Goal: Task Accomplishment & Management: Manage account settings

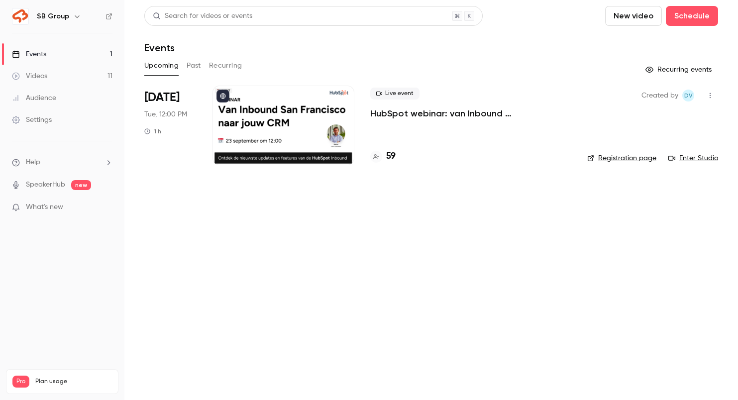
click at [399, 112] on p "HubSpot webinar: van Inbound [GEOGRAPHIC_DATA][PERSON_NAME] jouw CRM" at bounding box center [470, 113] width 201 height 12
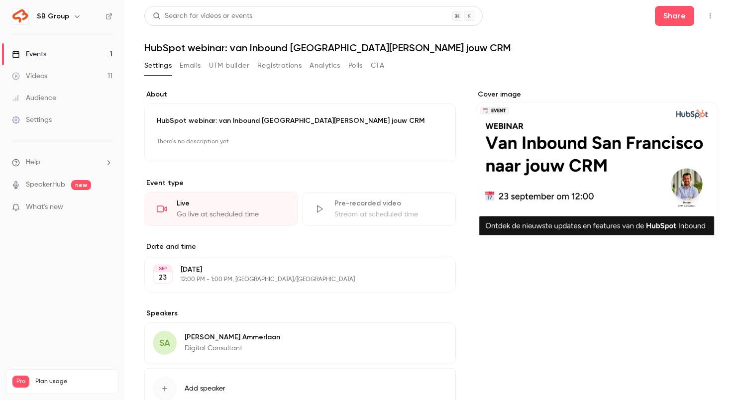
click at [267, 67] on button "Registrations" at bounding box center [279, 66] width 44 height 16
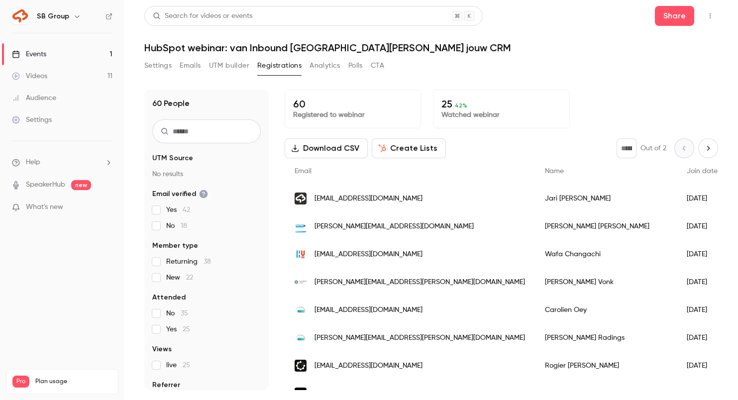
click at [214, 134] on input "text" at bounding box center [206, 131] width 108 height 24
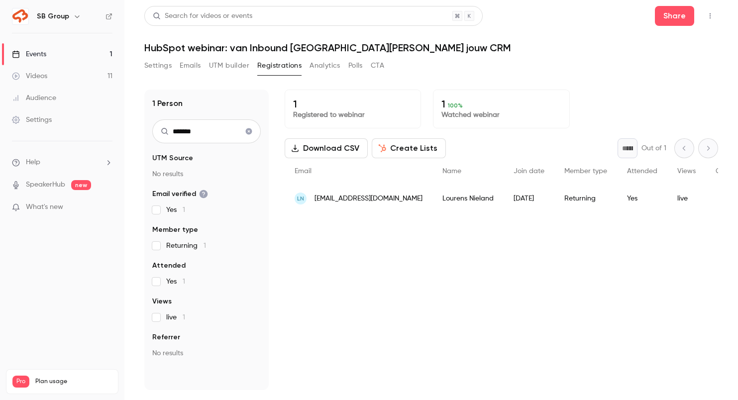
type input "*******"
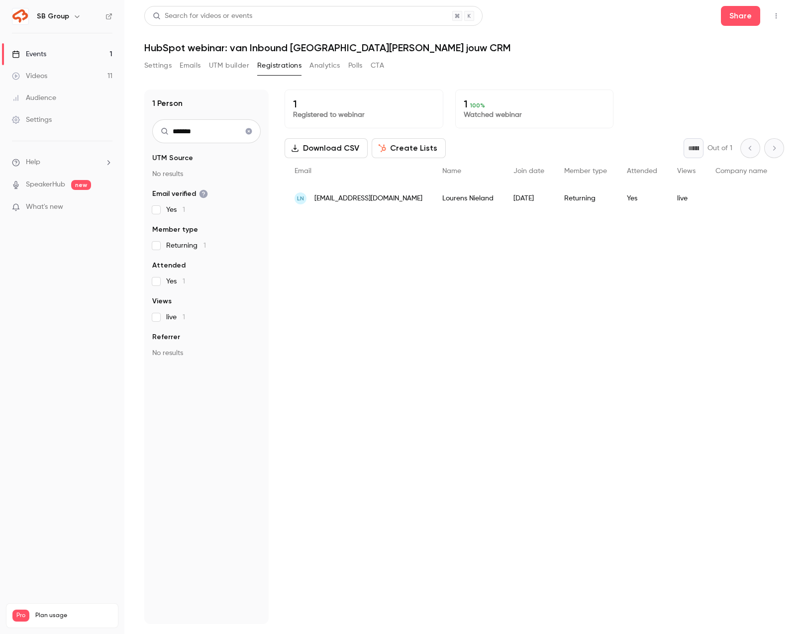
click at [249, 131] on icon "Clear search" at bounding box center [249, 131] width 8 height 7
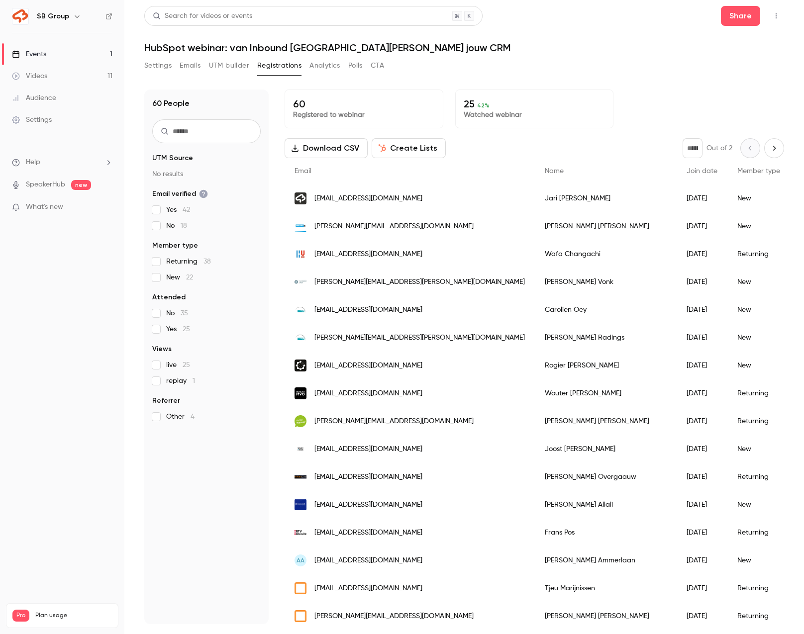
click at [228, 131] on input "text" at bounding box center [206, 131] width 108 height 24
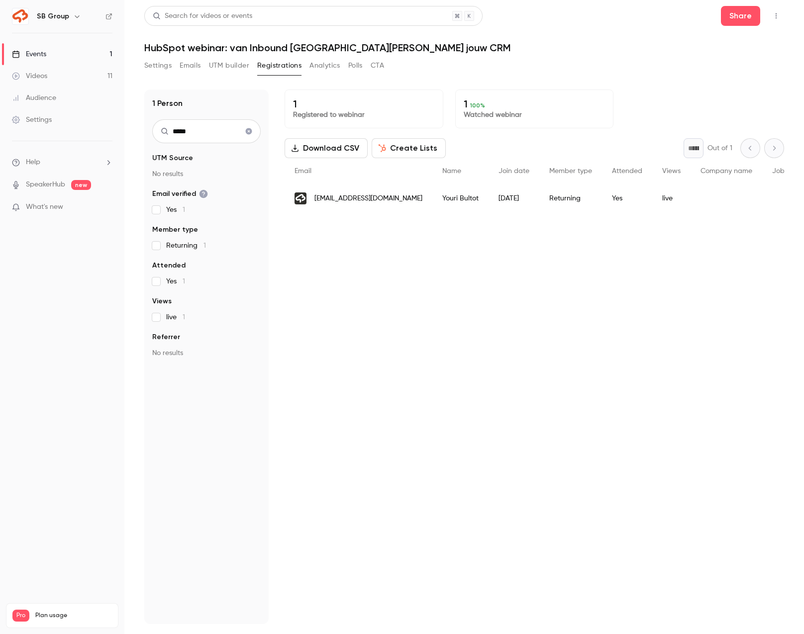
type input "*****"
click at [371, 202] on span "[EMAIL_ADDRESS][DOMAIN_NAME]" at bounding box center [368, 199] width 108 height 10
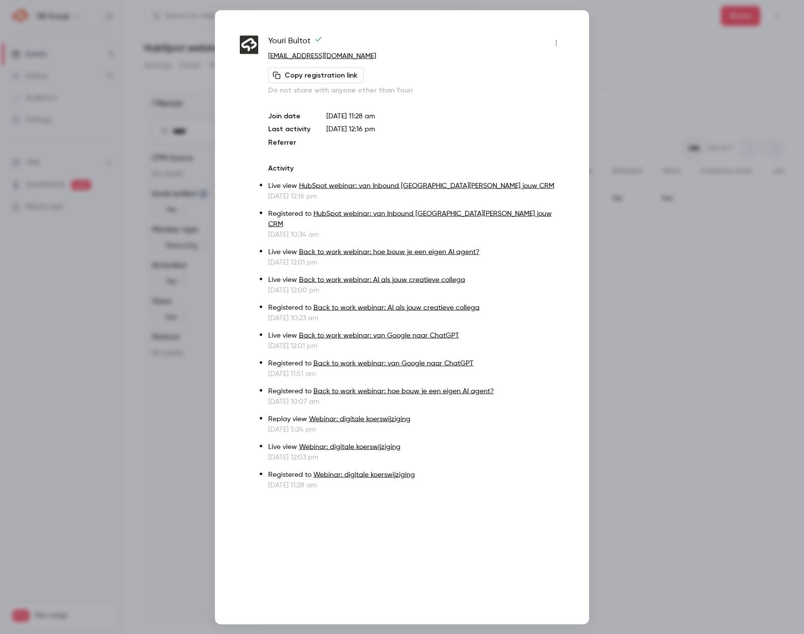
click at [567, 27] on div "[PERSON_NAME] [EMAIL_ADDRESS][DOMAIN_NAME] Copy registration link Do not share …" at bounding box center [402, 317] width 374 height 615
click at [673, 66] on div at bounding box center [402, 317] width 804 height 634
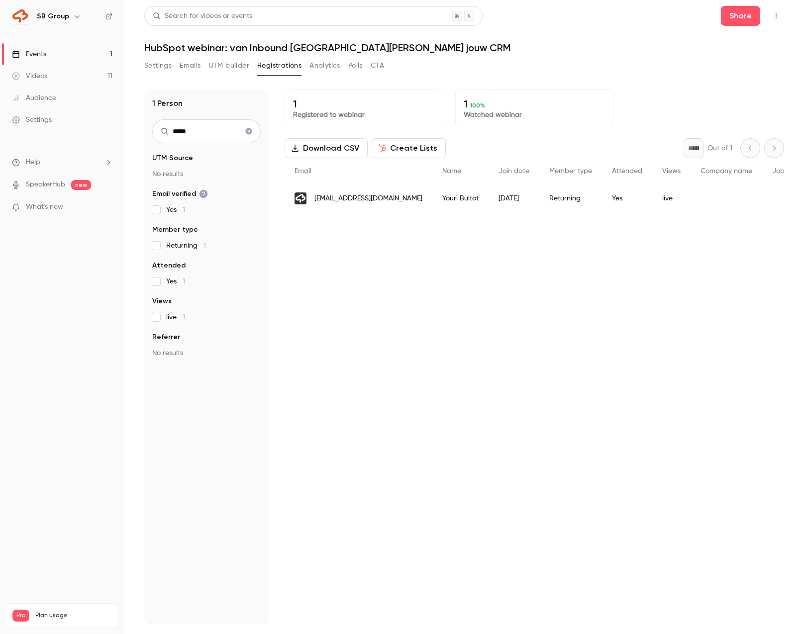
click at [158, 67] on button "Settings" at bounding box center [157, 66] width 27 height 16
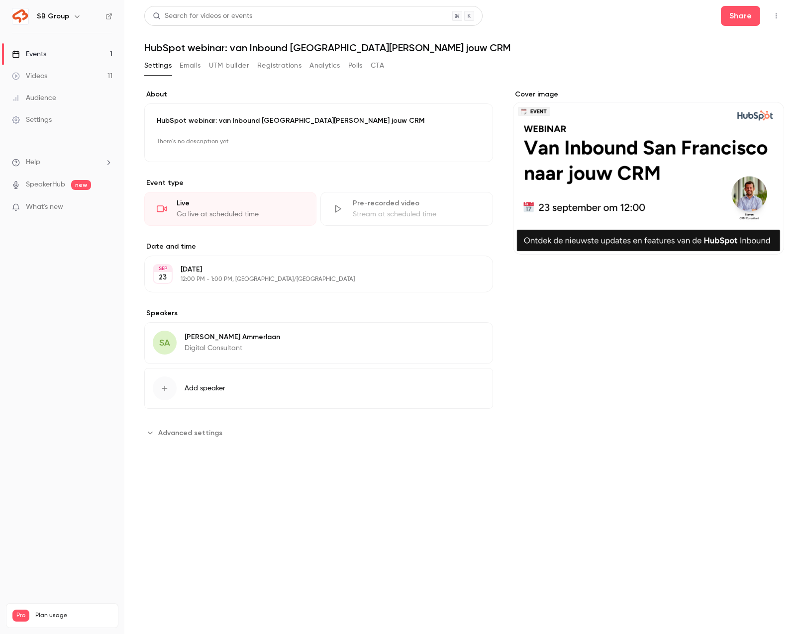
click at [279, 67] on button "Registrations" at bounding box center [279, 66] width 44 height 16
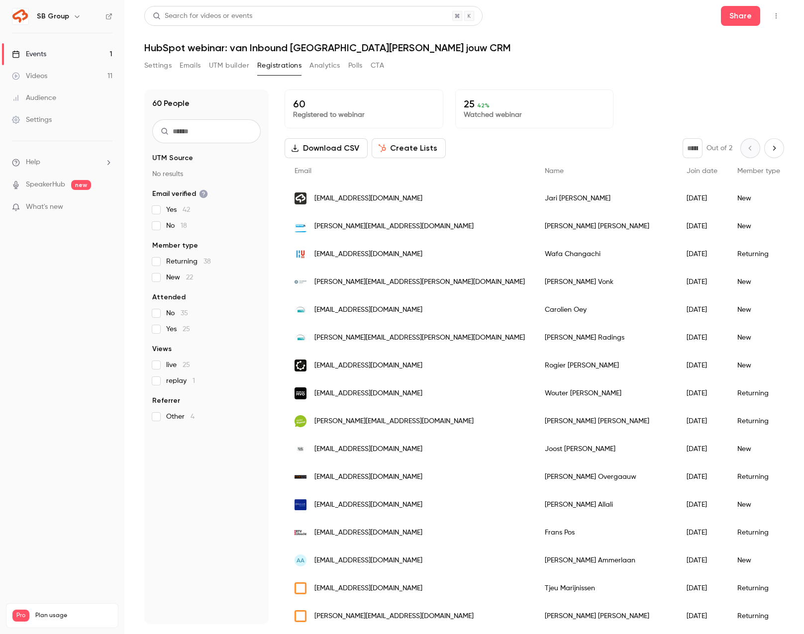
click at [222, 65] on button "UTM builder" at bounding box center [229, 66] width 40 height 16
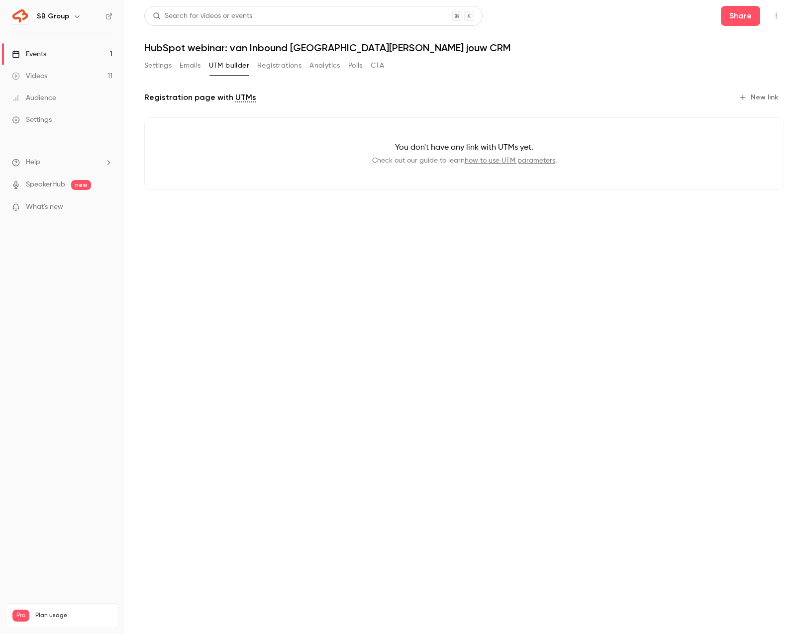
click at [195, 62] on button "Emails" at bounding box center [190, 66] width 21 height 16
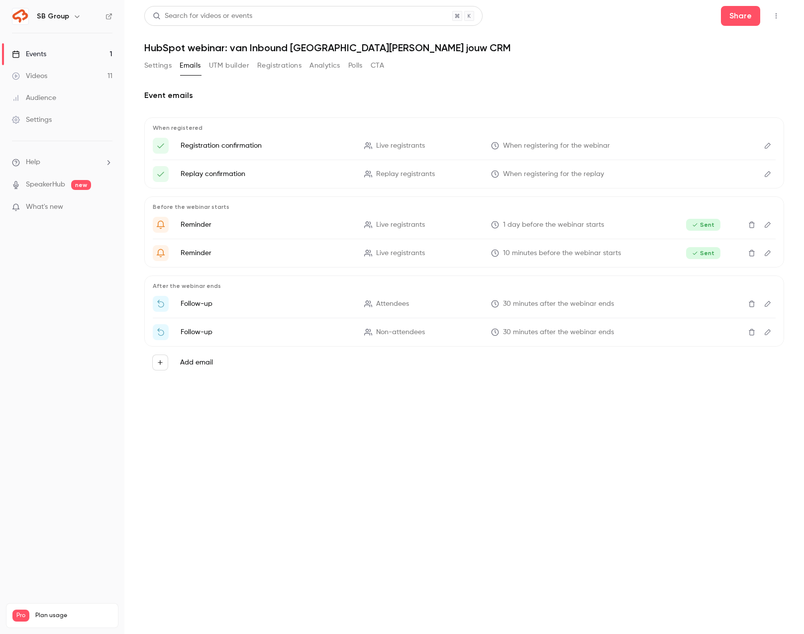
click at [334, 66] on button "Analytics" at bounding box center [325, 66] width 31 height 16
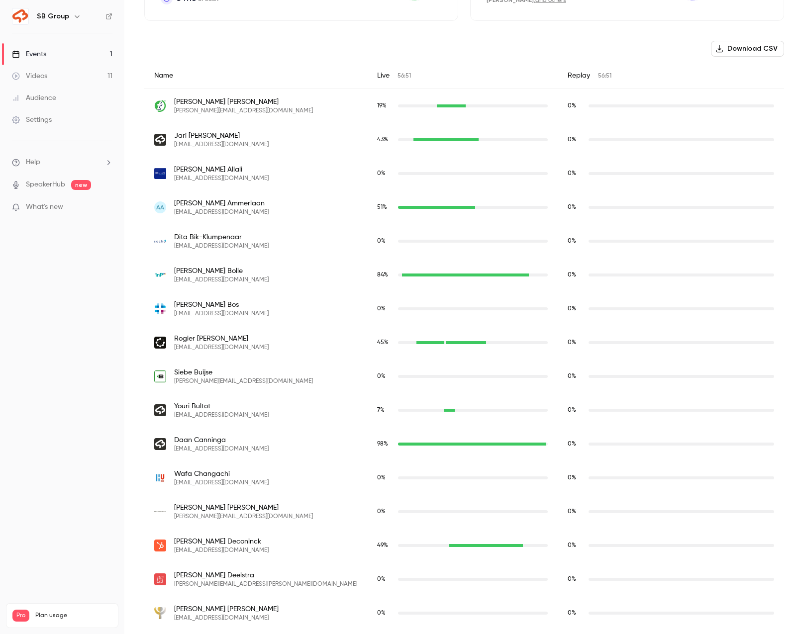
scroll to position [344, 0]
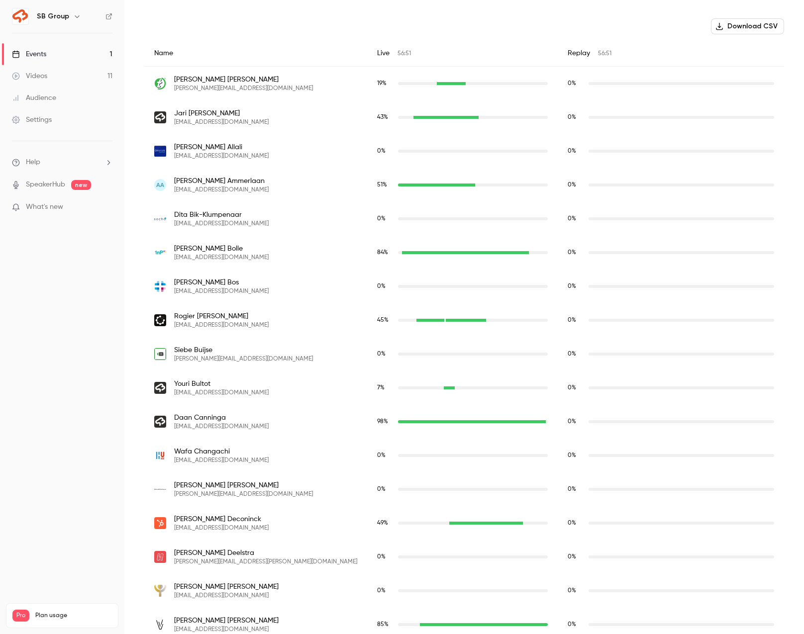
click at [444, 389] on div "youribultot@socialbrothers.nl" at bounding box center [449, 388] width 11 height 3
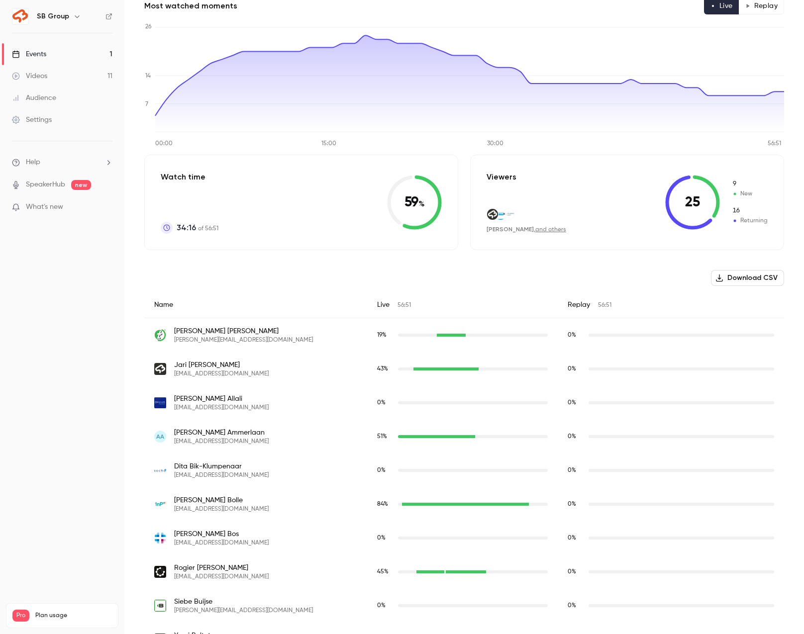
scroll to position [0, 0]
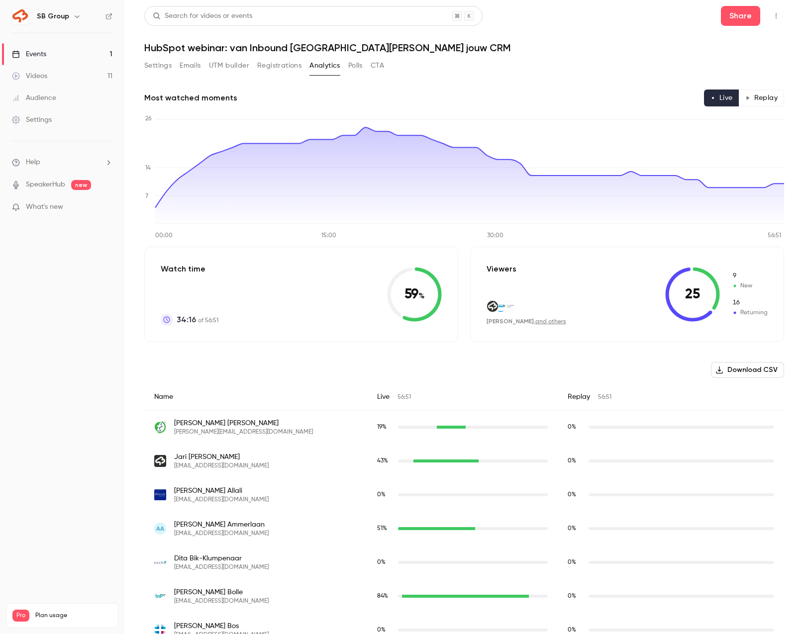
click at [279, 60] on button "Registrations" at bounding box center [279, 66] width 44 height 16
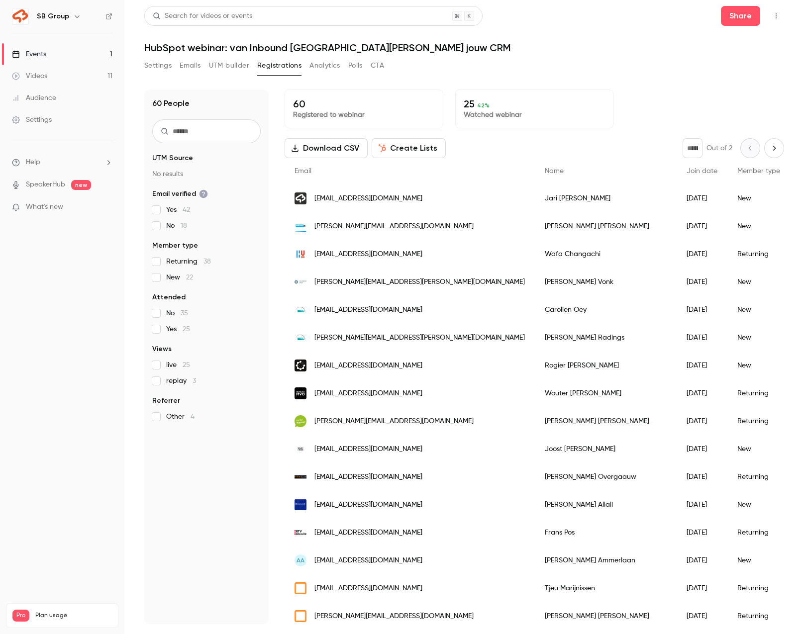
click at [199, 133] on input "text" at bounding box center [206, 131] width 108 height 24
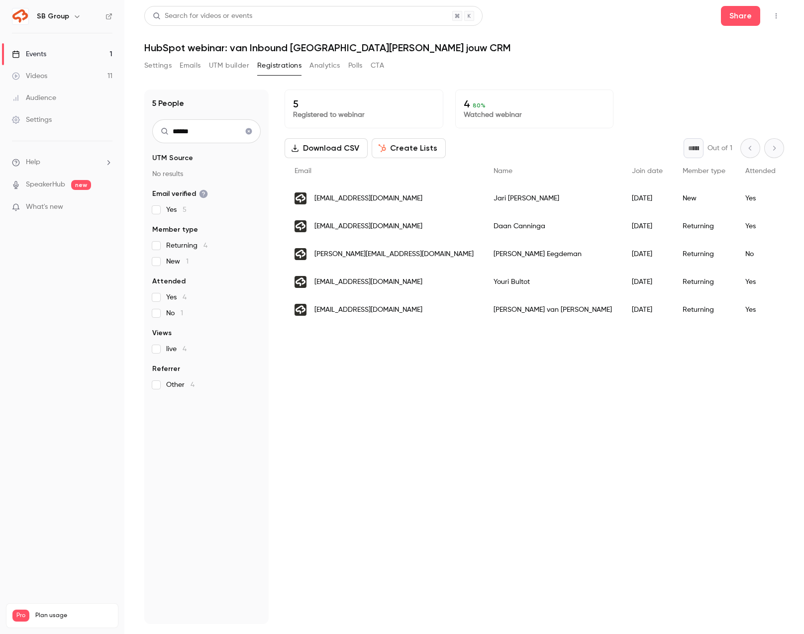
type input "******"
click at [354, 250] on span "[PERSON_NAME][EMAIL_ADDRESS][DOMAIN_NAME]" at bounding box center [393, 254] width 159 height 10
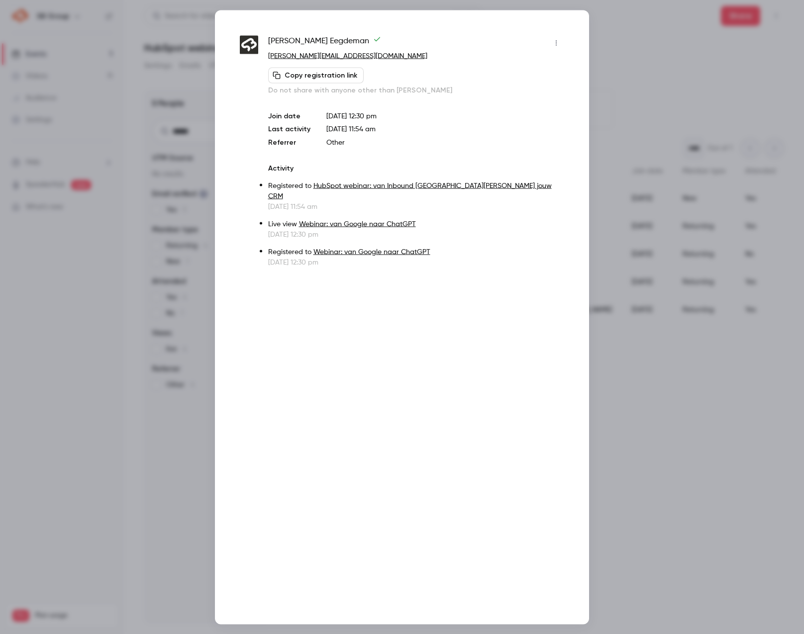
click at [636, 59] on div at bounding box center [402, 317] width 804 height 634
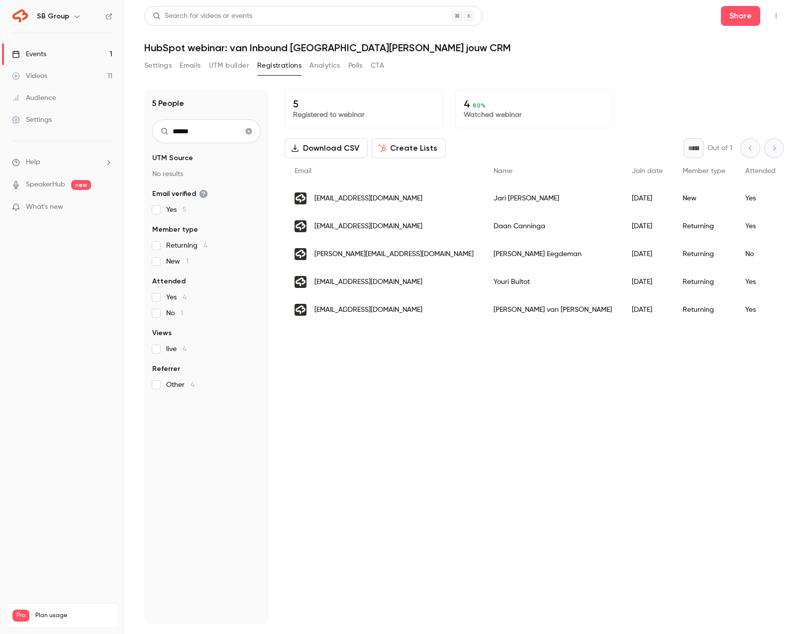
click at [330, 63] on button "Analytics" at bounding box center [325, 66] width 31 height 16
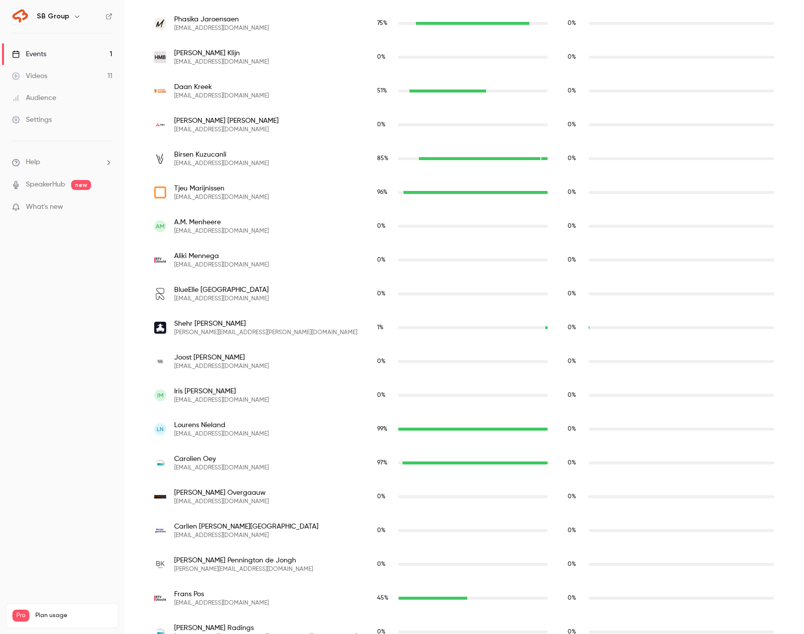
scroll to position [1178, 0]
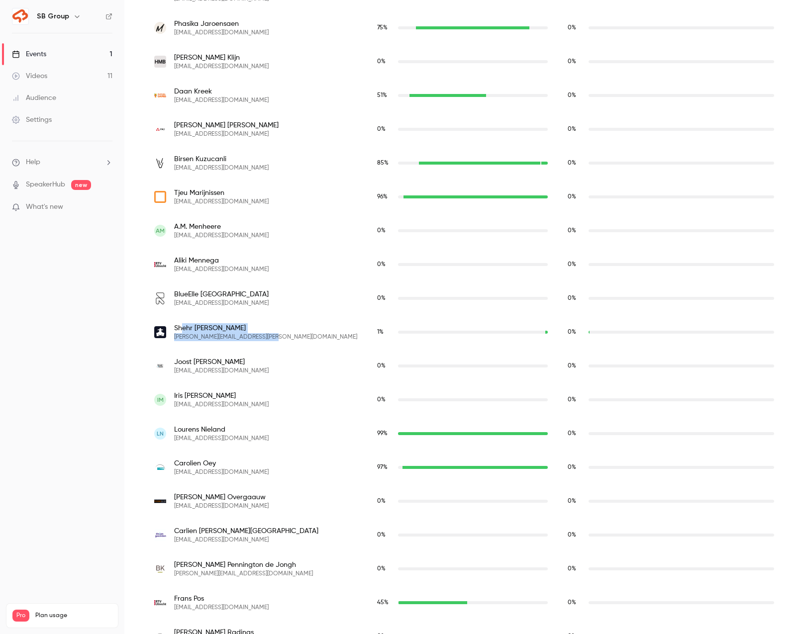
drag, startPoint x: 183, startPoint y: 331, endPoint x: 300, endPoint y: 338, distance: 116.7
click at [300, 338] on div "Shehr Mokiem [EMAIL_ADDRESS][PERSON_NAME][DOMAIN_NAME]" at bounding box center [255, 332] width 203 height 18
click at [531, 334] on div "1 %" at bounding box center [462, 332] width 171 height 9
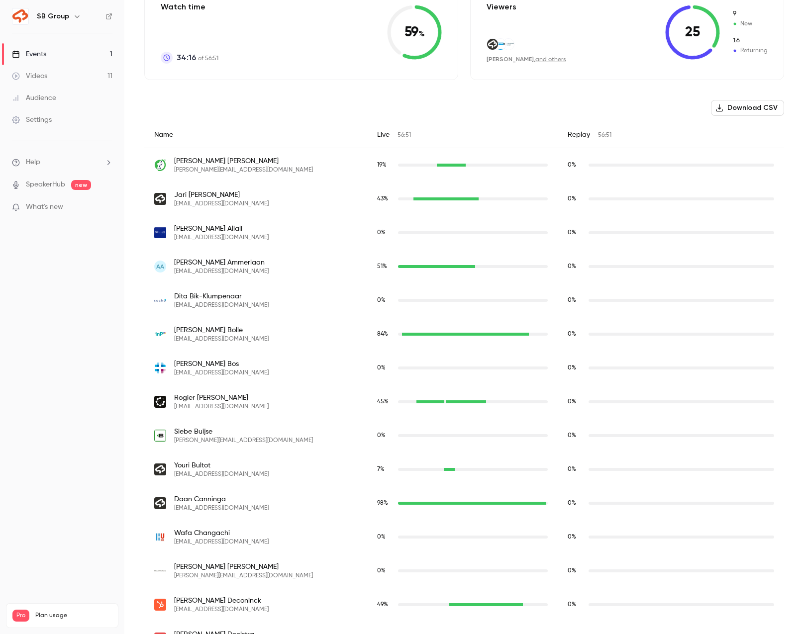
scroll to position [0, 0]
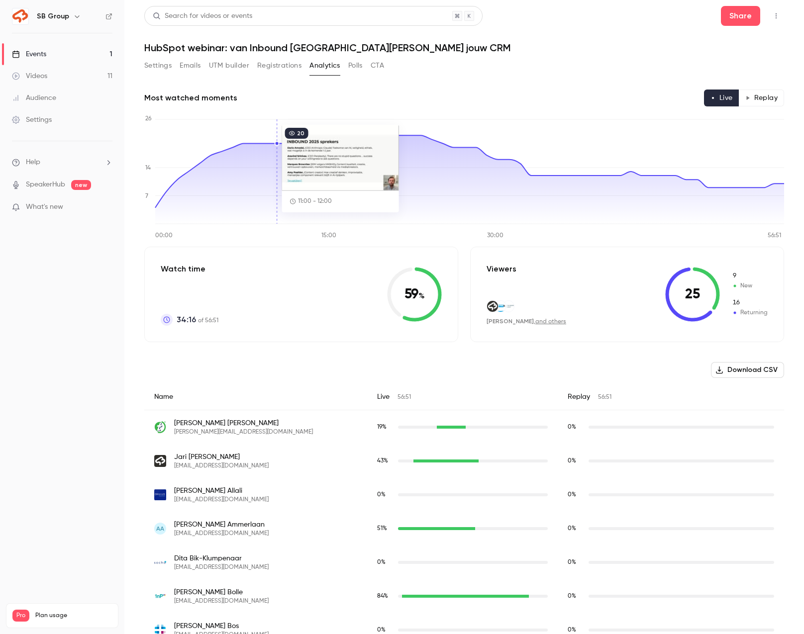
click at [75, 51] on link "Events 1" at bounding box center [62, 54] width 124 height 22
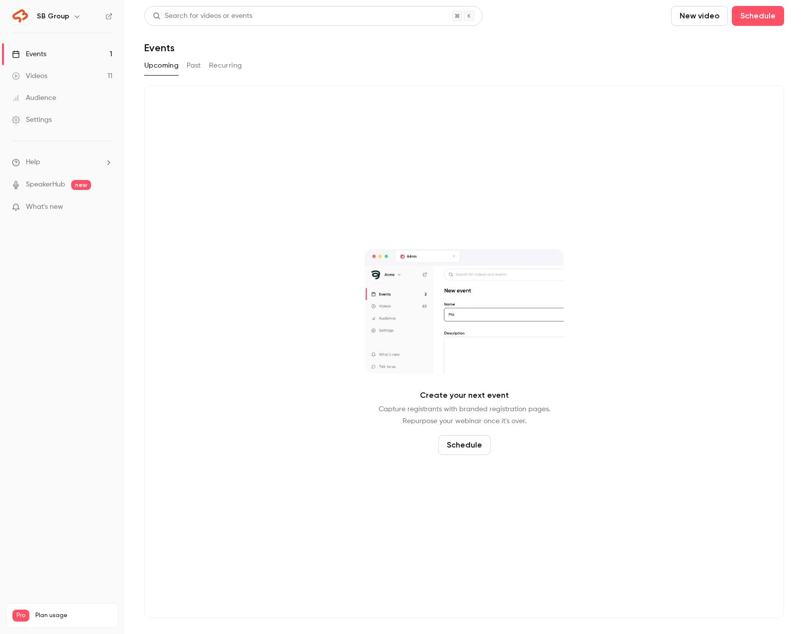
click at [194, 67] on button "Past" at bounding box center [194, 66] width 14 height 16
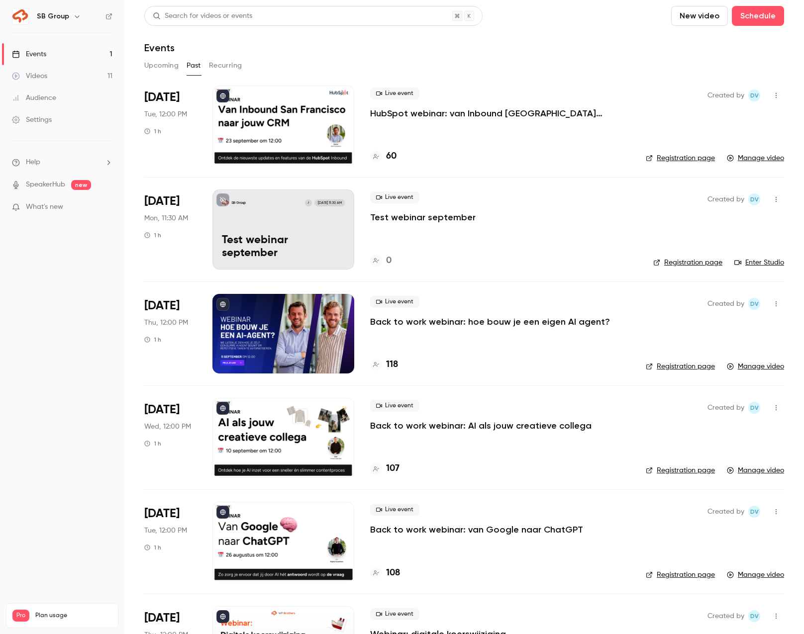
click at [417, 118] on p "HubSpot webinar: van Inbound [GEOGRAPHIC_DATA][PERSON_NAME] jouw CRM" at bounding box center [500, 113] width 260 height 12
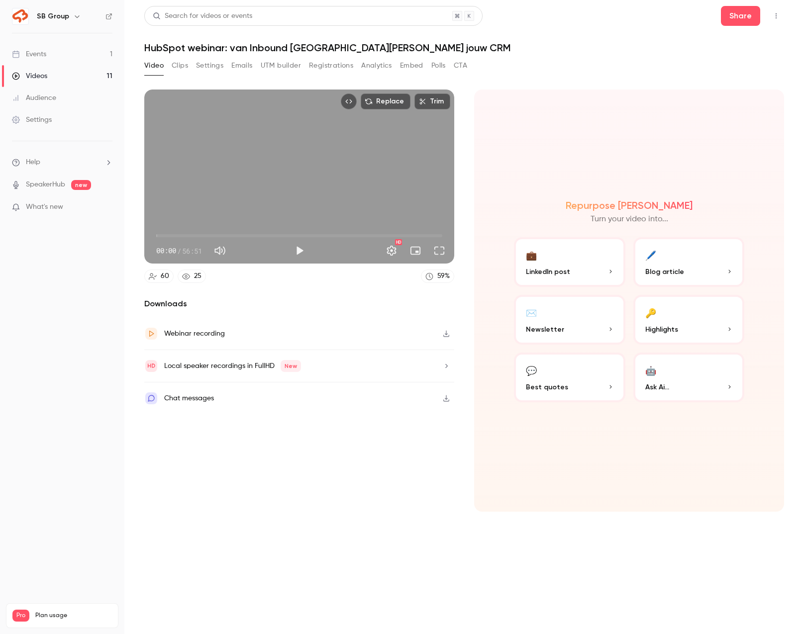
click at [221, 66] on button "Settings" at bounding box center [209, 66] width 27 height 16
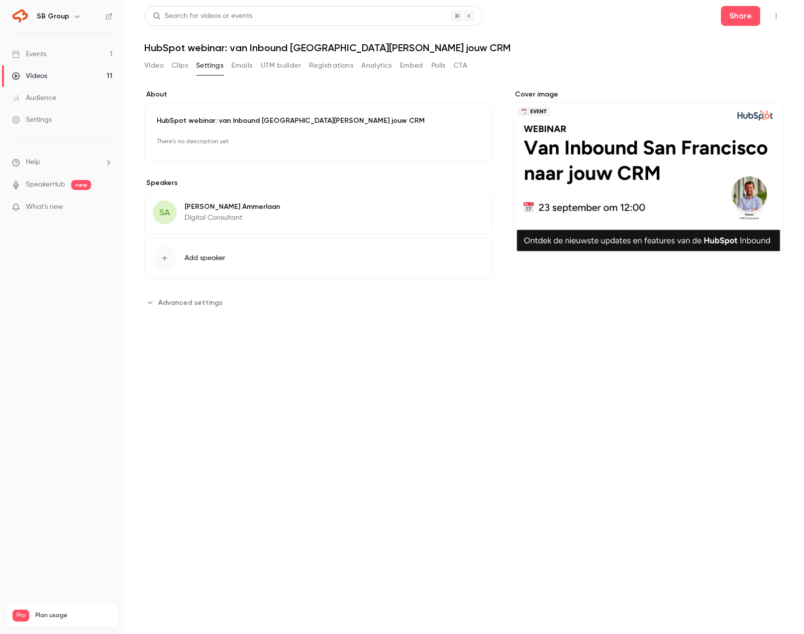
click at [236, 66] on button "Emails" at bounding box center [241, 66] width 21 height 16
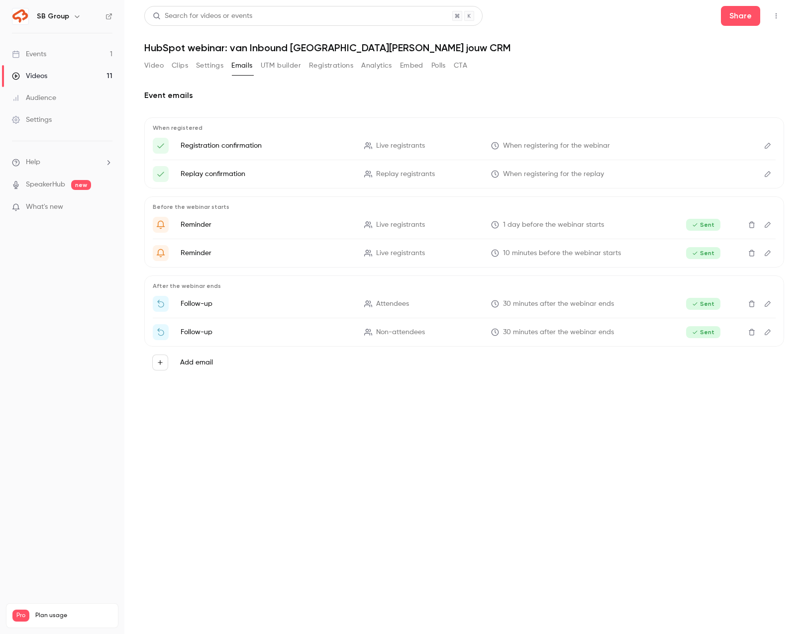
click at [210, 67] on button "Settings" at bounding box center [209, 66] width 27 height 16
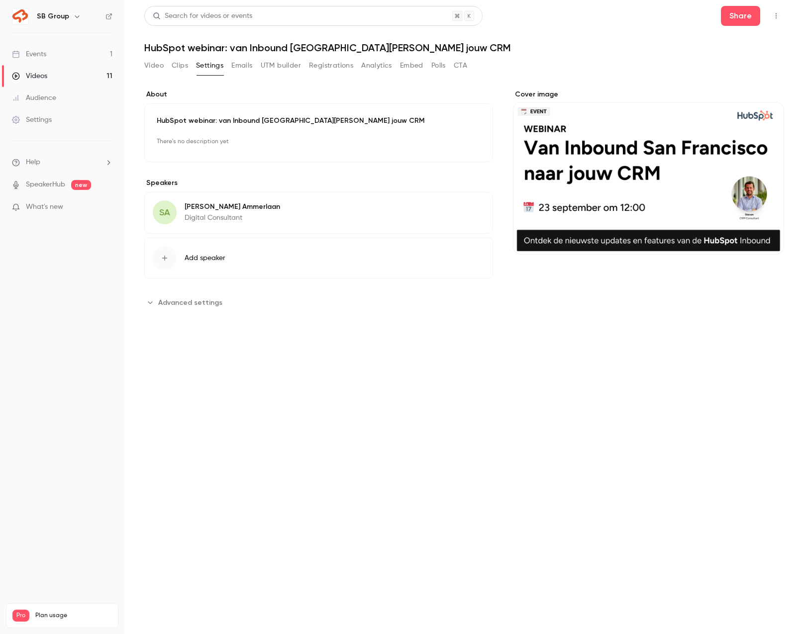
click at [179, 63] on button "Clips" at bounding box center [180, 66] width 16 height 16
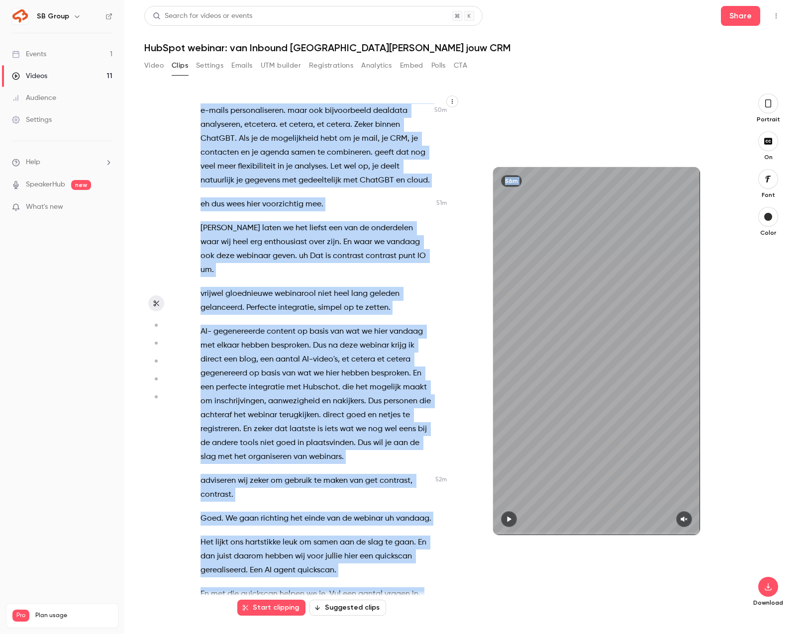
scroll to position [15463, 0]
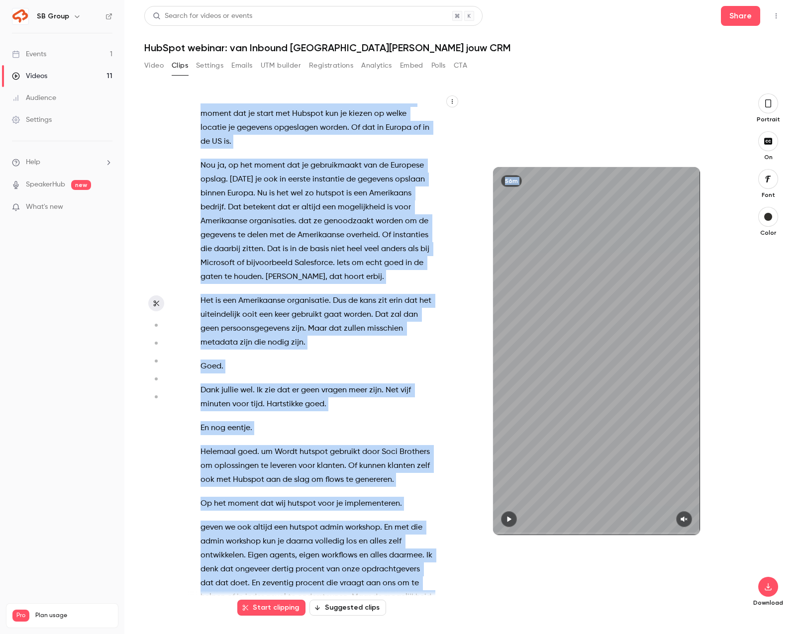
drag, startPoint x: 201, startPoint y: 109, endPoint x: 456, endPoint y: 654, distance: 601.3
click at [456, 400] on html "SB Group Events 1 Videos 11 Audience Settings Help SpeakerHub new What's new Pr…" at bounding box center [402, 317] width 804 height 634
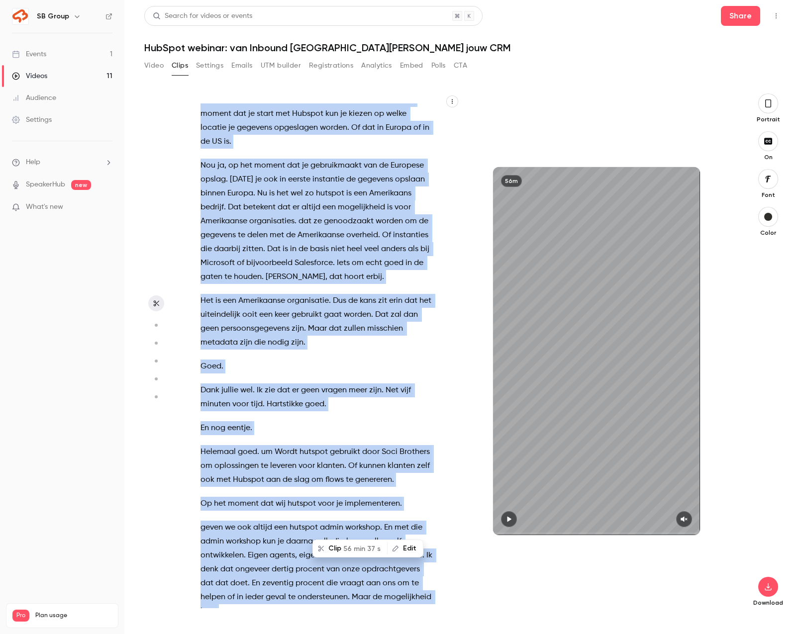
copy div "Loremipsumd sitametc . Adipisc el sedd eiusmodt . Inc utla etd magna aliquaen .…"
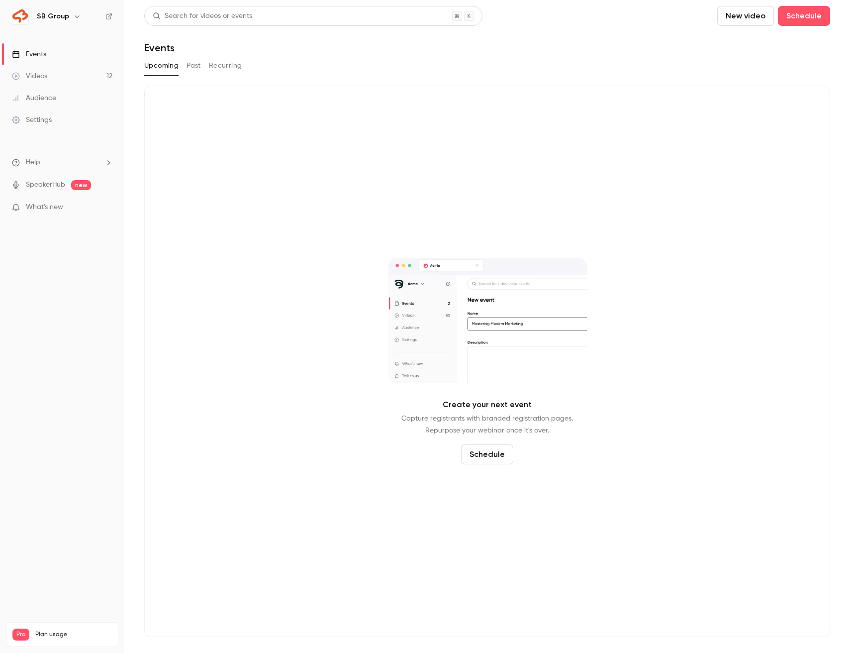
click at [78, 78] on link "Videos 12" at bounding box center [62, 76] width 124 height 22
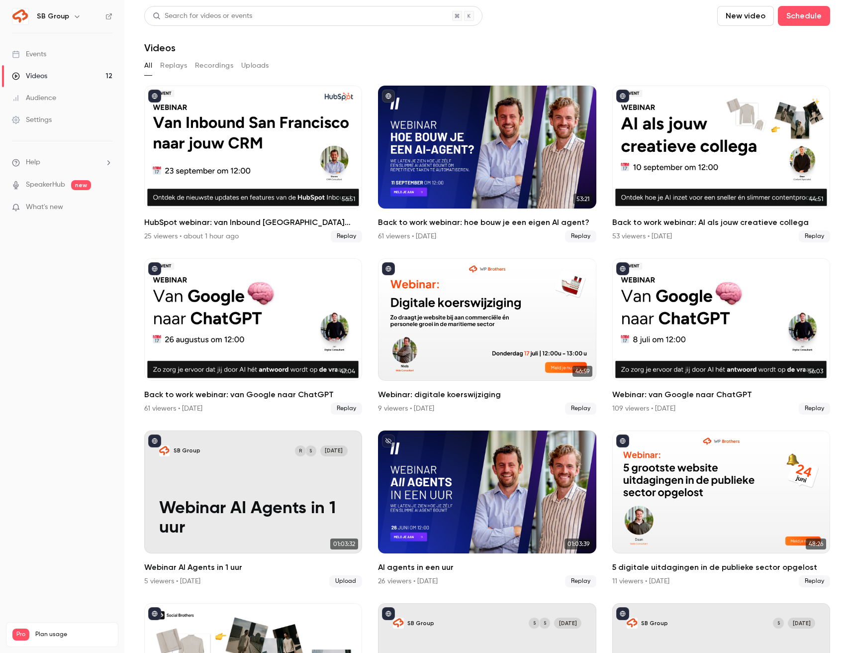
click at [68, 12] on div "SB Group" at bounding box center [67, 16] width 61 height 12
click at [73, 15] on icon "button" at bounding box center [77, 16] width 8 height 8
click at [97, 365] on div at bounding box center [425, 326] width 850 height 653
